Goal: Information Seeking & Learning: Learn about a topic

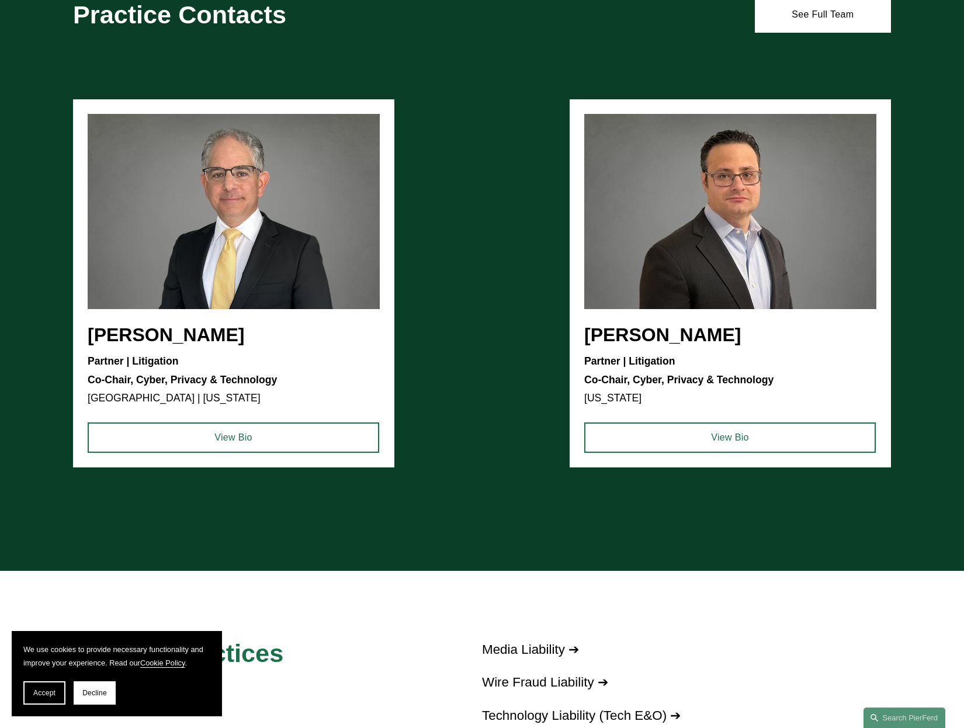
scroll to position [1343, 0]
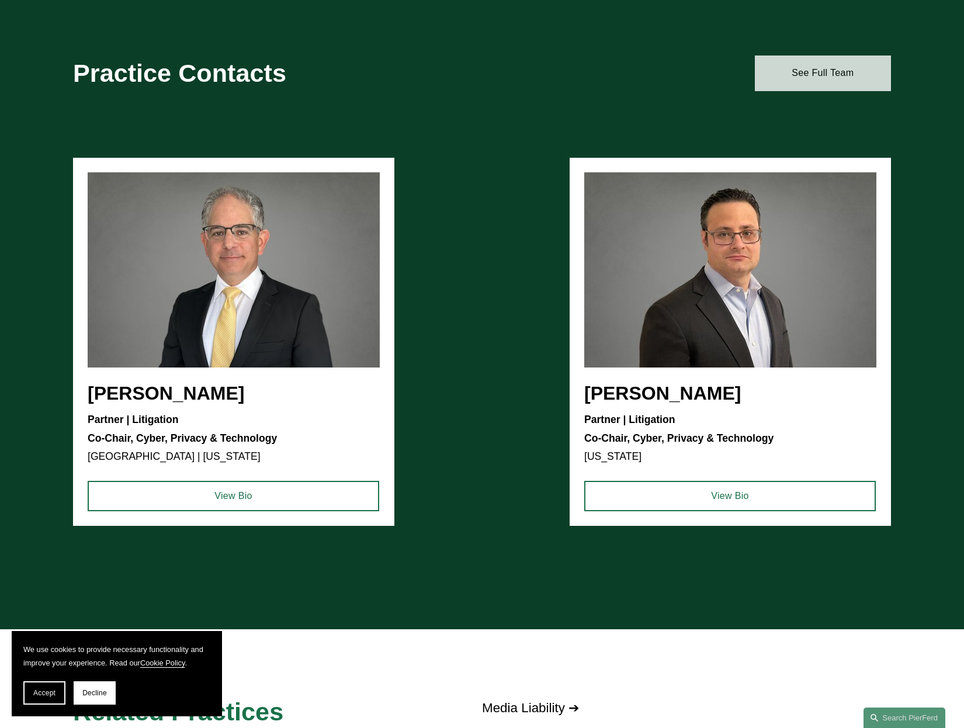
click at [824, 76] on link "See Full Team" at bounding box center [822, 72] width 136 height 35
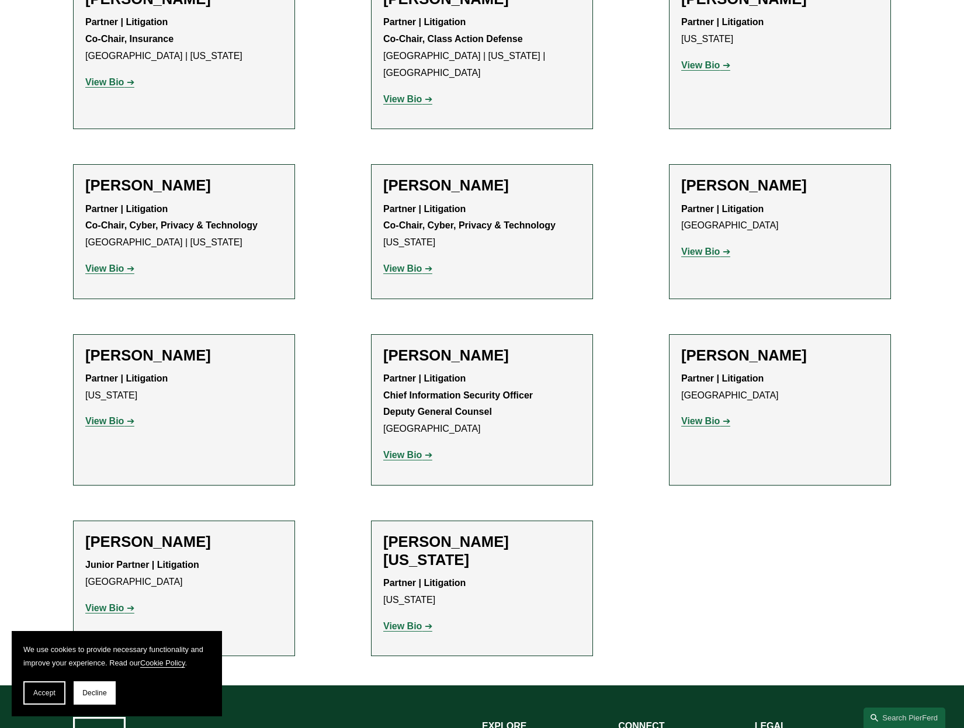
scroll to position [1765, 0]
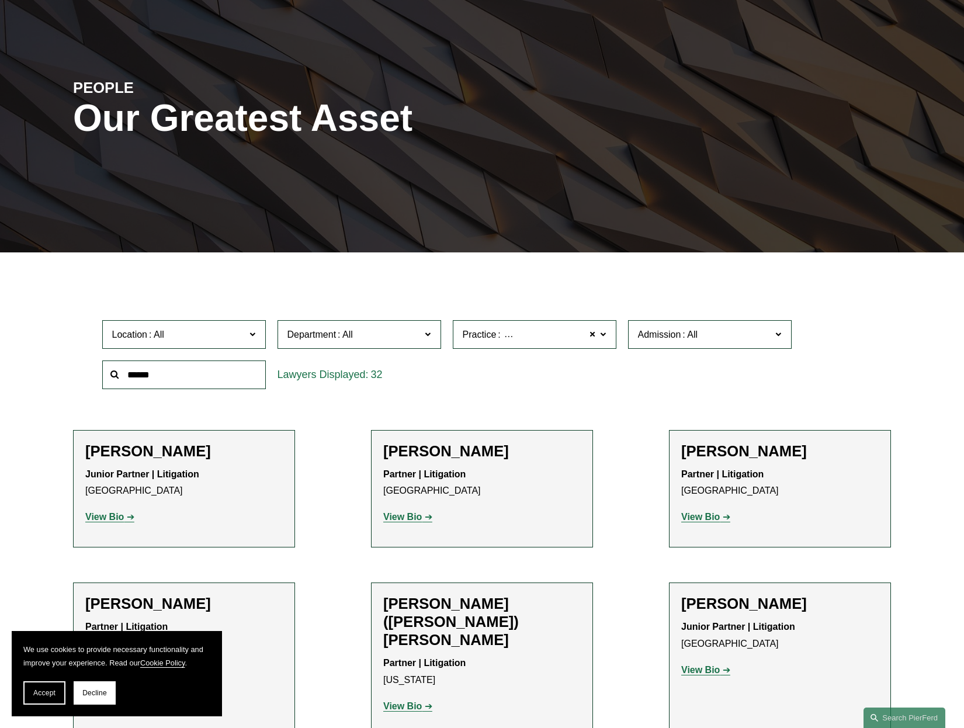
scroll to position [0, 0]
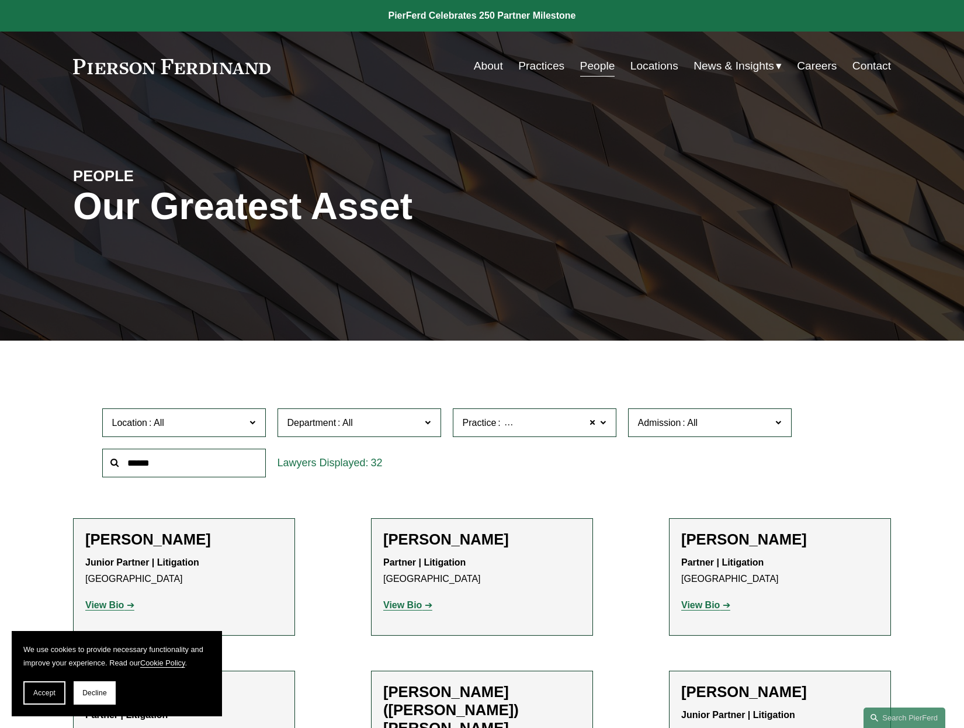
click at [647, 64] on link "Locations" at bounding box center [654, 66] width 48 height 22
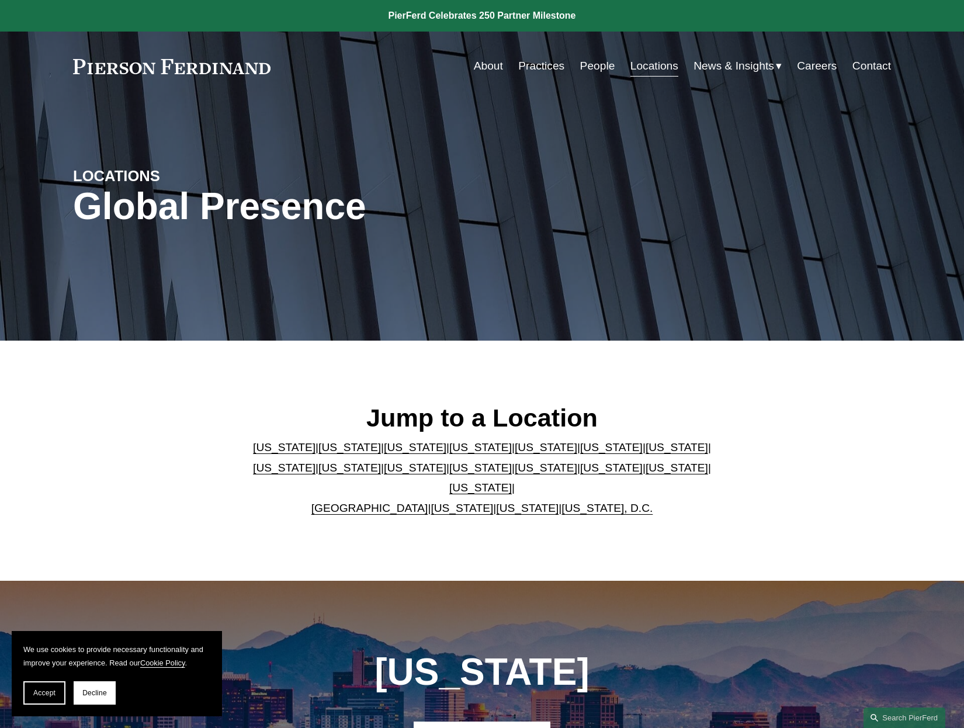
click at [490, 65] on link "About" at bounding box center [488, 66] width 29 height 22
click at [0, 0] on span "News" at bounding box center [0, 0] width 0 height 0
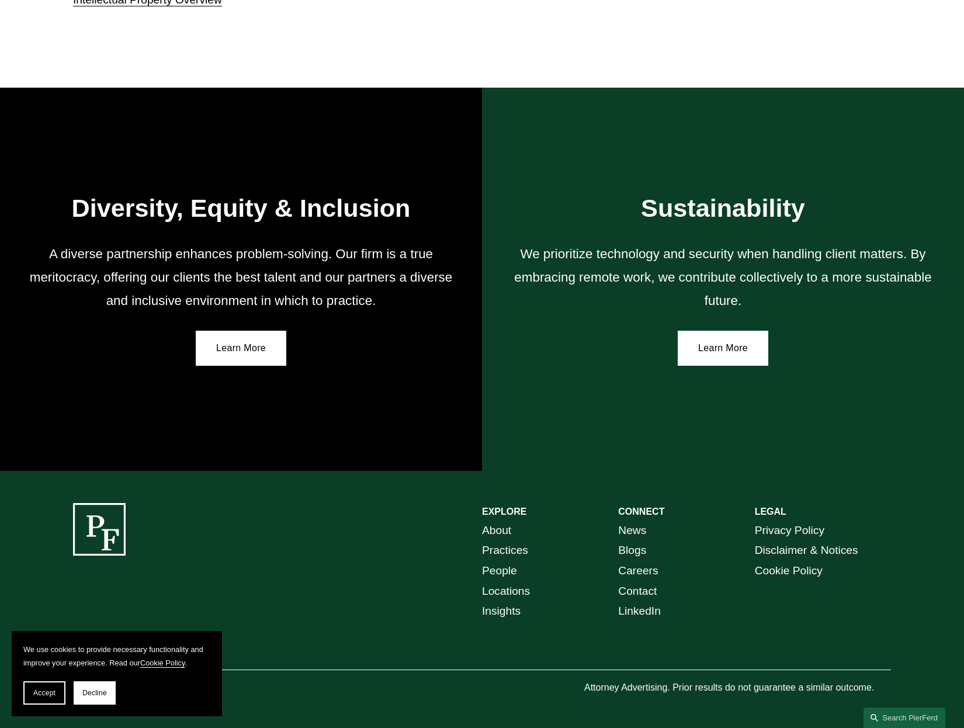
scroll to position [1880, 0]
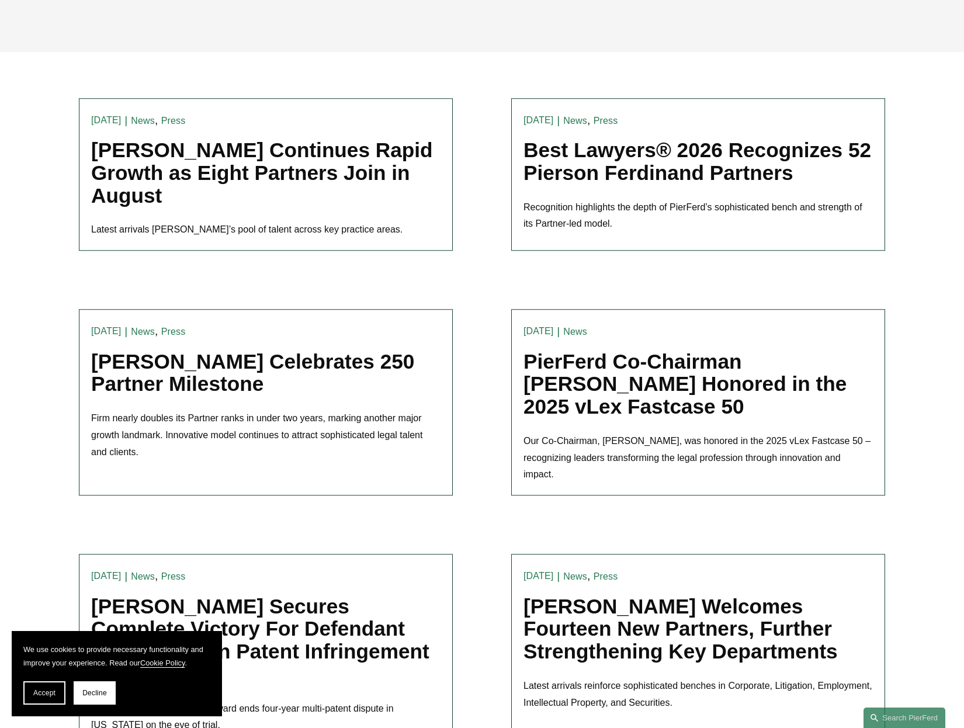
scroll to position [292, 0]
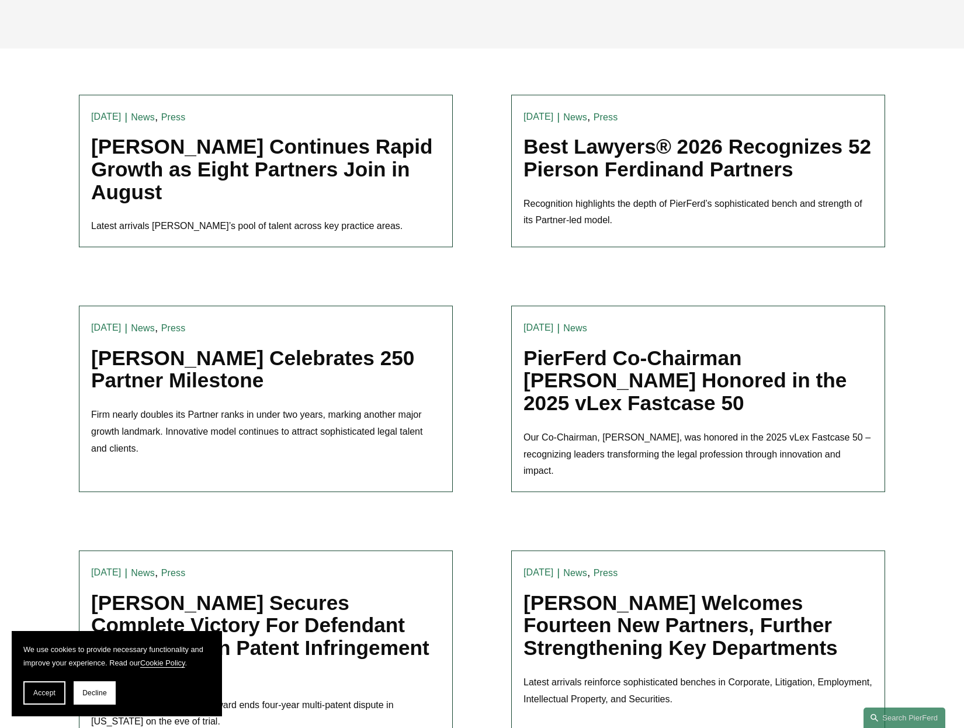
click at [611, 152] on link "Best Lawyers® 2026 Recognizes 52 Pierson Ferdinand Partners" at bounding box center [696, 158] width 347 height 46
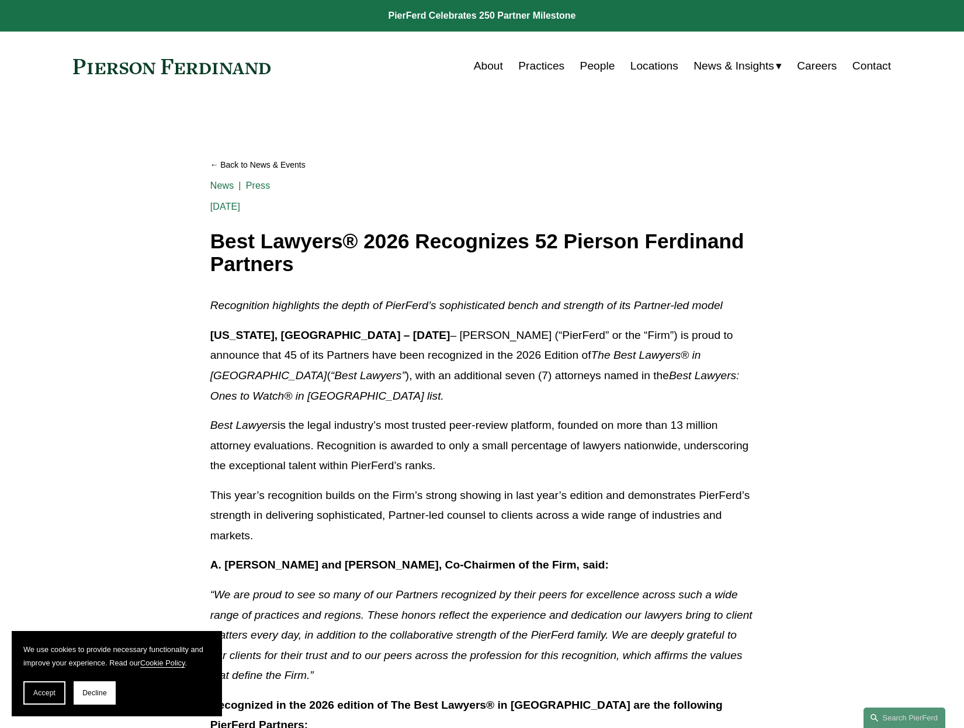
scroll to position [2467, 0]
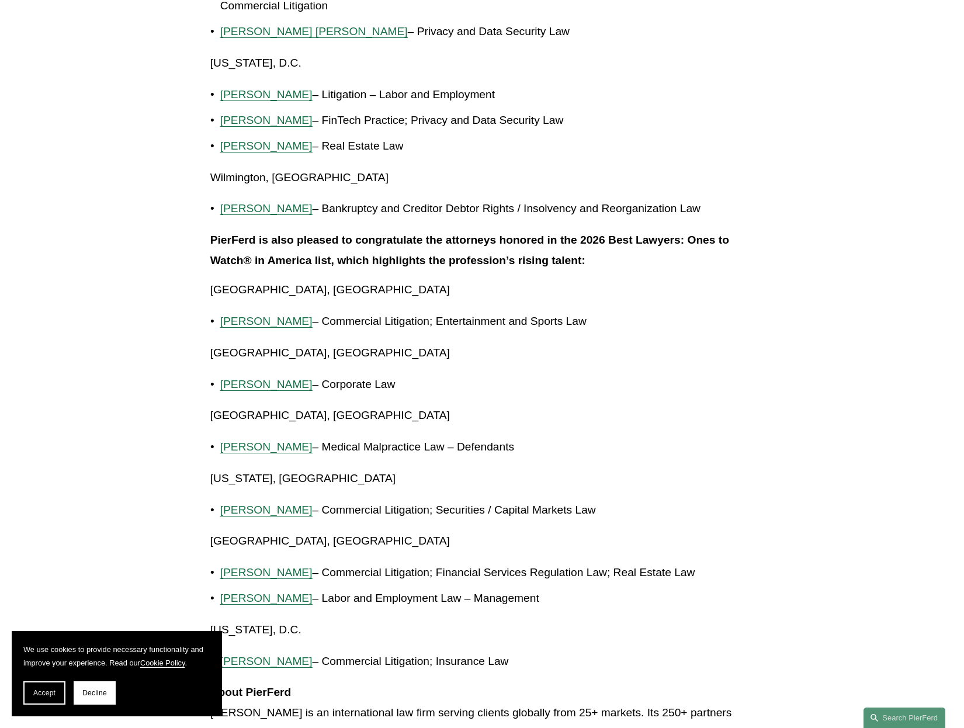
click at [457, 374] on p "[PERSON_NAME] – Corporate Law" at bounding box center [487, 384] width 534 height 20
click at [244, 378] on span "[PERSON_NAME]" at bounding box center [266, 384] width 92 height 12
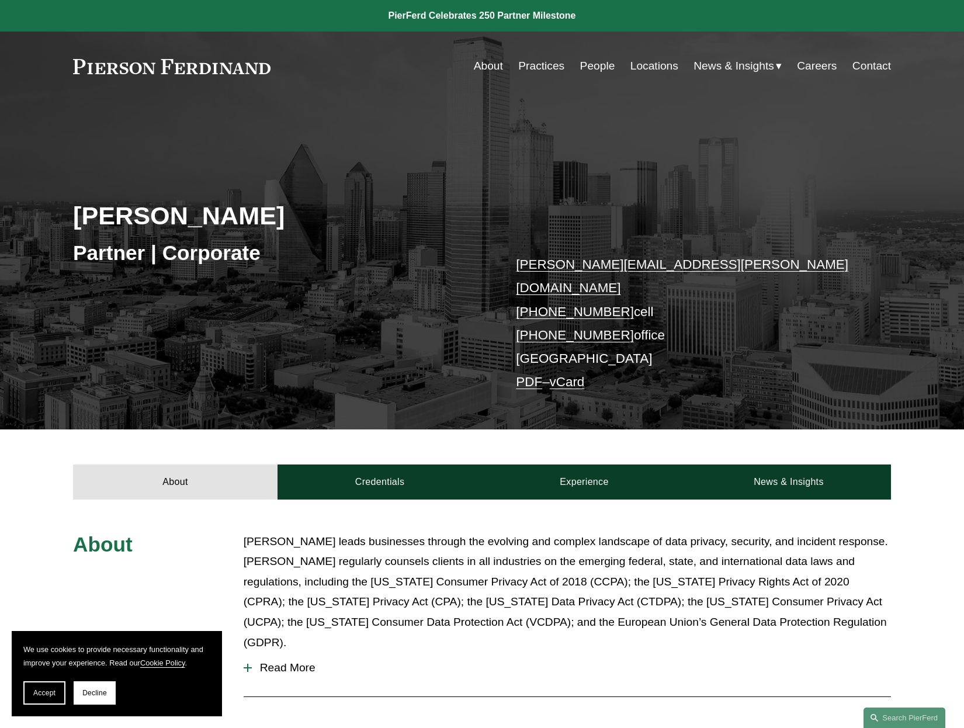
click at [478, 63] on link "About" at bounding box center [488, 66] width 29 height 22
